Goal: Find specific page/section: Locate a particular part of the current website

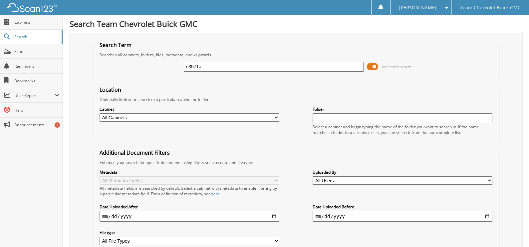
type input "c3571a"
click at [377, 66] on span at bounding box center [372, 67] width 11 height 10
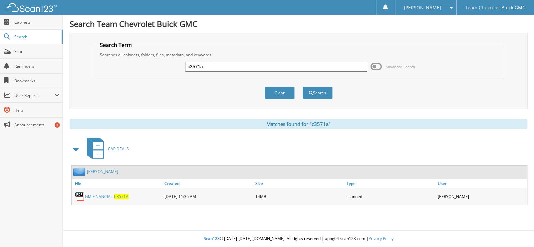
click at [99, 194] on link "GM FINANCIAL- C3571A" at bounding box center [107, 197] width 44 height 6
click at [214, 67] on input "c3571a" at bounding box center [276, 67] width 182 height 10
click at [214, 68] on input "c3571a" at bounding box center [276, 67] width 182 height 10
type input "c2554a"
click at [303, 87] on button "Search" at bounding box center [318, 93] width 30 height 12
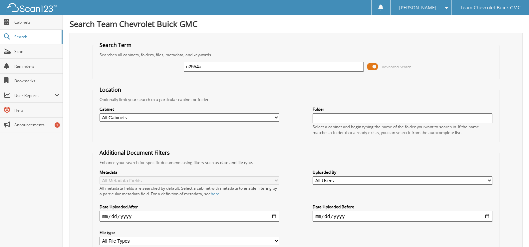
click at [371, 66] on span at bounding box center [372, 67] width 11 height 10
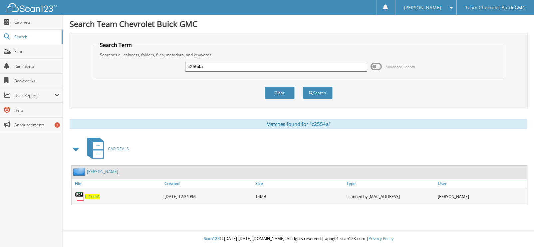
click at [92, 197] on div "C2554A" at bounding box center [117, 196] width 91 height 13
click at [93, 190] on div "C2554A" at bounding box center [117, 196] width 91 height 13
click at [93, 195] on span "C2554A" at bounding box center [92, 197] width 15 height 6
click at [266, 71] on div "c2554a" at bounding box center [276, 66] width 182 height 11
click at [269, 64] on input "c2554a" at bounding box center [276, 67] width 182 height 10
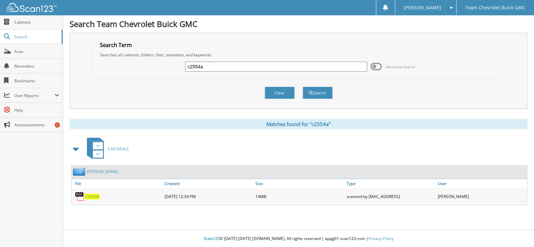
click at [269, 64] on input "c2554a" at bounding box center [276, 67] width 182 height 10
type input "g1357"
click at [303, 87] on button "Search" at bounding box center [318, 93] width 30 height 12
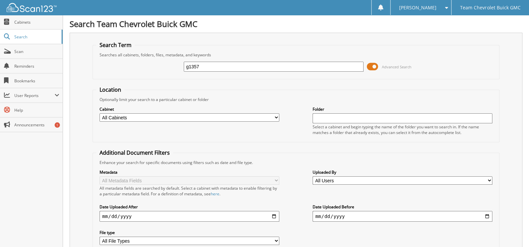
click at [377, 67] on span at bounding box center [372, 67] width 11 height 10
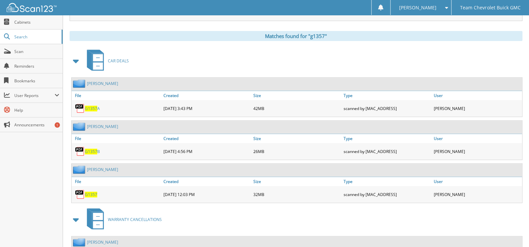
scroll to position [100, 0]
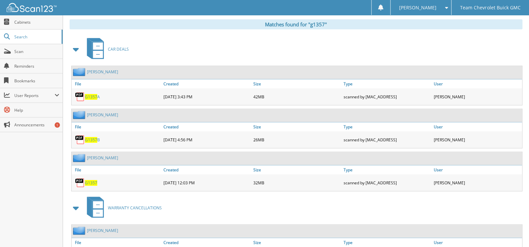
click at [92, 180] on span "G1357" at bounding box center [91, 183] width 12 height 6
